Goal: Navigation & Orientation: Find specific page/section

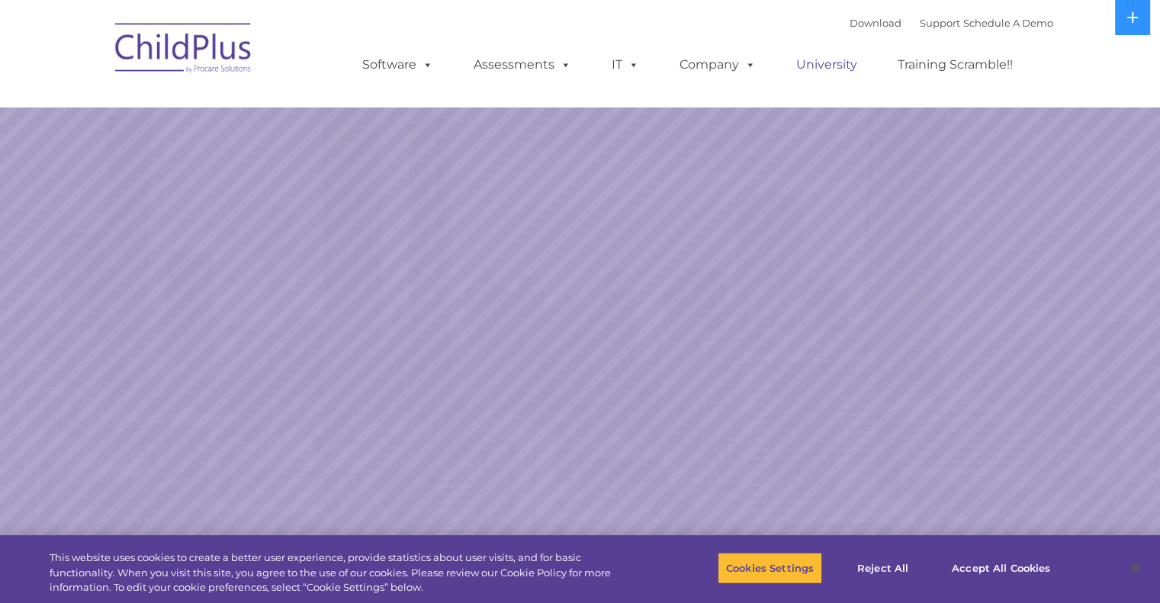
select select "MEDIUM"
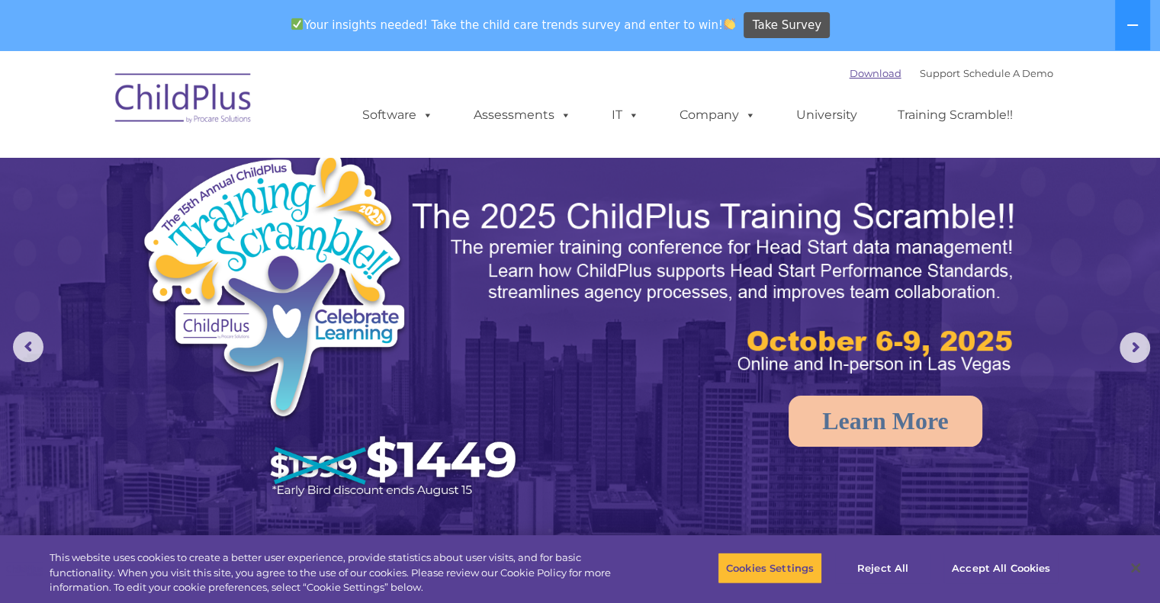
click at [870, 74] on link "Download" at bounding box center [875, 73] width 52 height 12
click at [854, 130] on link "University" at bounding box center [827, 115] width 92 height 31
click at [850, 71] on link "Download" at bounding box center [875, 73] width 52 height 12
click at [852, 72] on link "Download" at bounding box center [875, 73] width 52 height 12
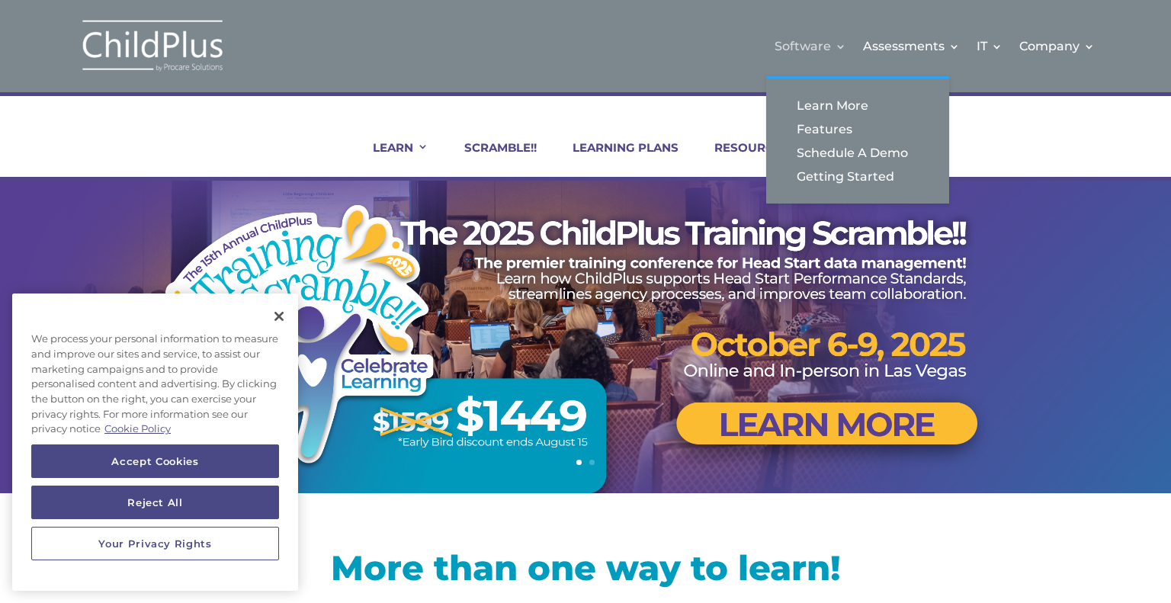
click at [807, 35] on link "Software" at bounding box center [811, 46] width 72 height 62
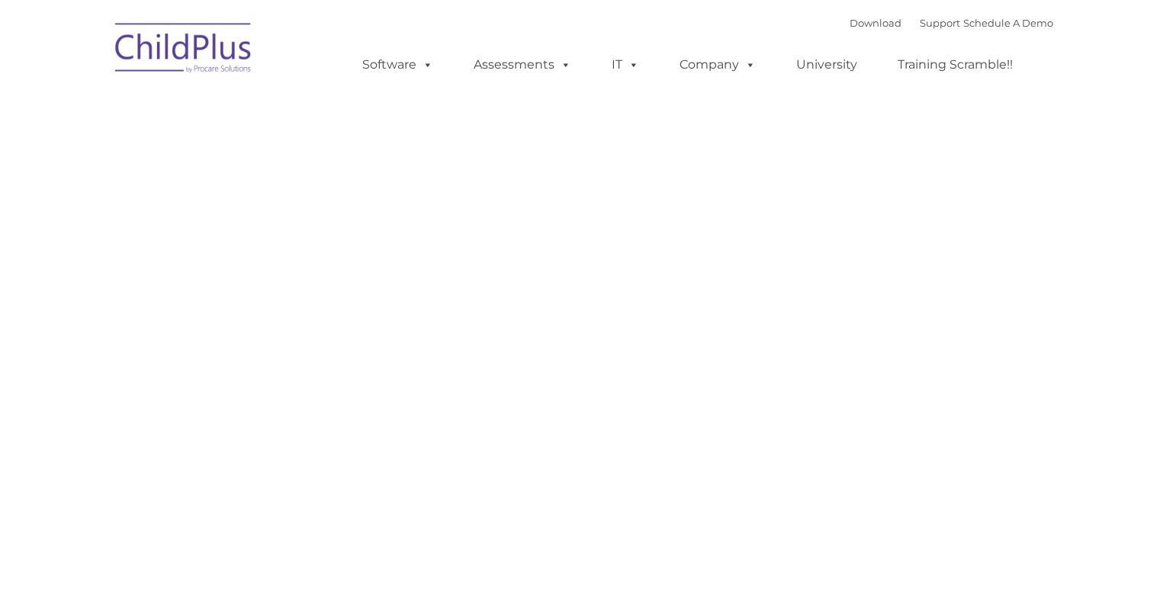
type input ""
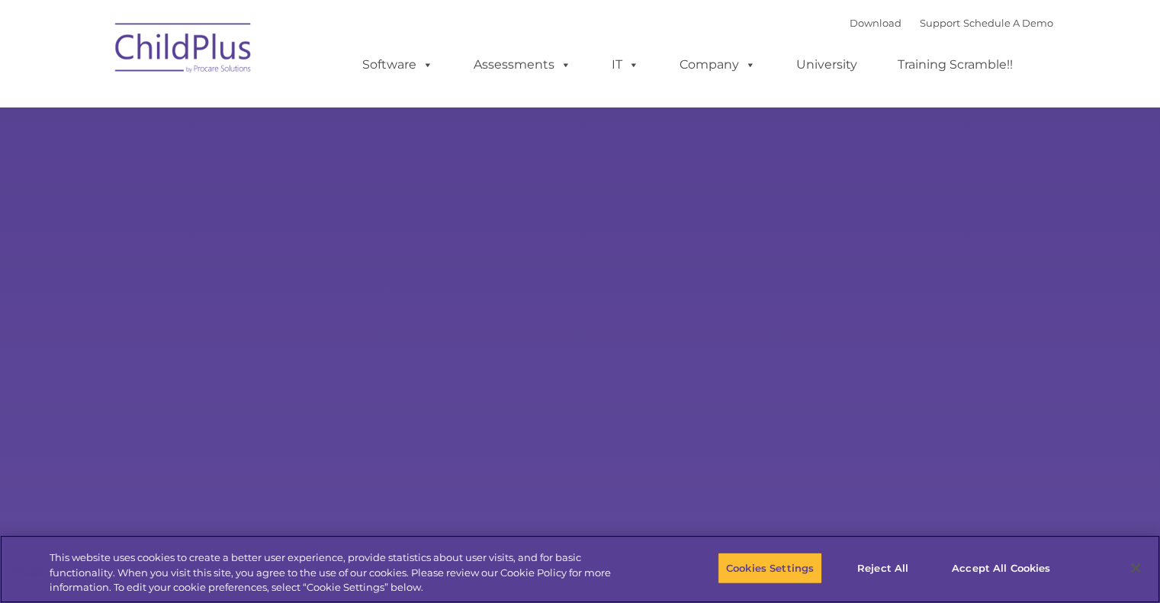
select select "MEDIUM"
